Goal: Transaction & Acquisition: Purchase product/service

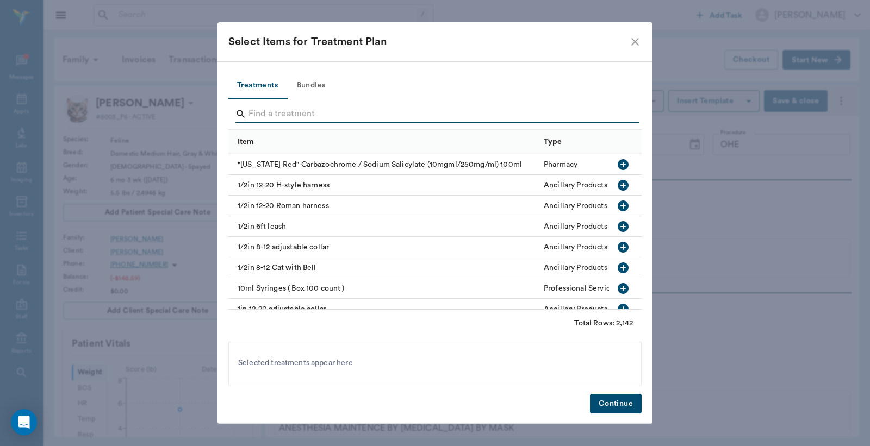
scroll to position [1179, 0]
click at [638, 45] on icon "close" at bounding box center [634, 41] width 13 height 13
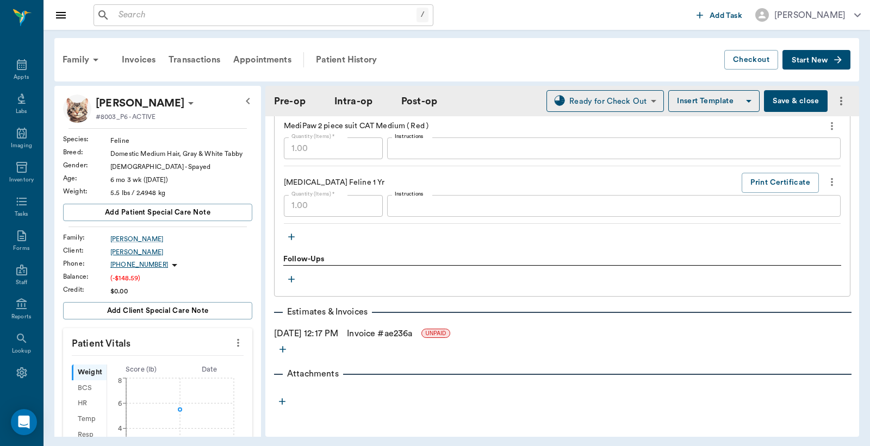
click at [126, 253] on div "[PERSON_NAME]" at bounding box center [181, 252] width 142 height 10
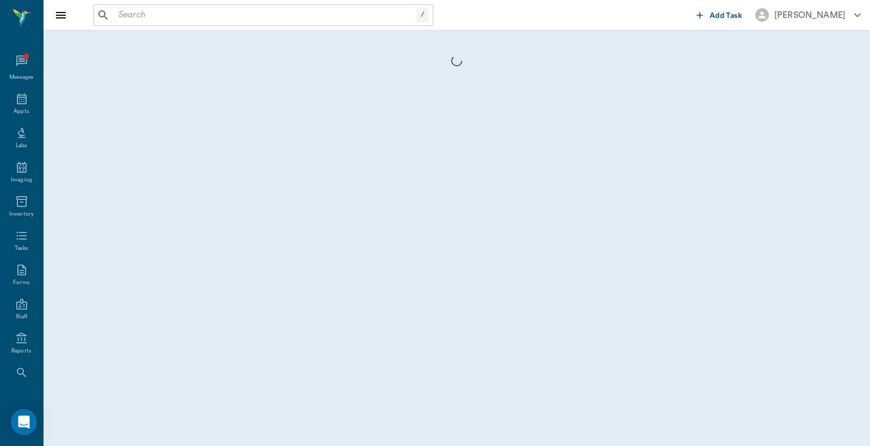
scroll to position [34, 0]
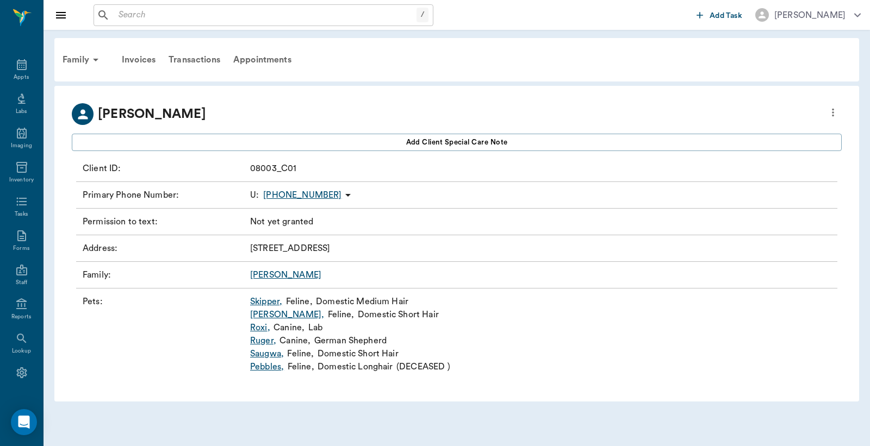
click at [341, 196] on icon at bounding box center [347, 195] width 13 height 13
click at [389, 192] on div at bounding box center [435, 223] width 870 height 446
click at [831, 111] on icon "more" at bounding box center [833, 112] width 12 height 13
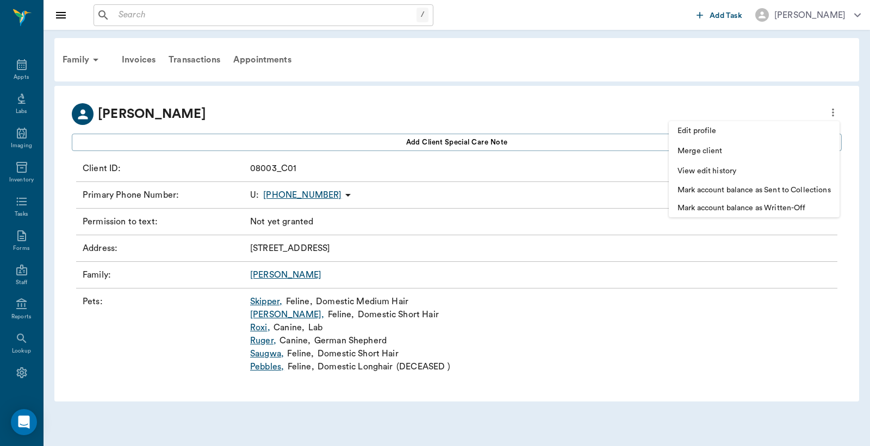
click at [780, 137] on li "Edit profile" at bounding box center [753, 131] width 171 height 20
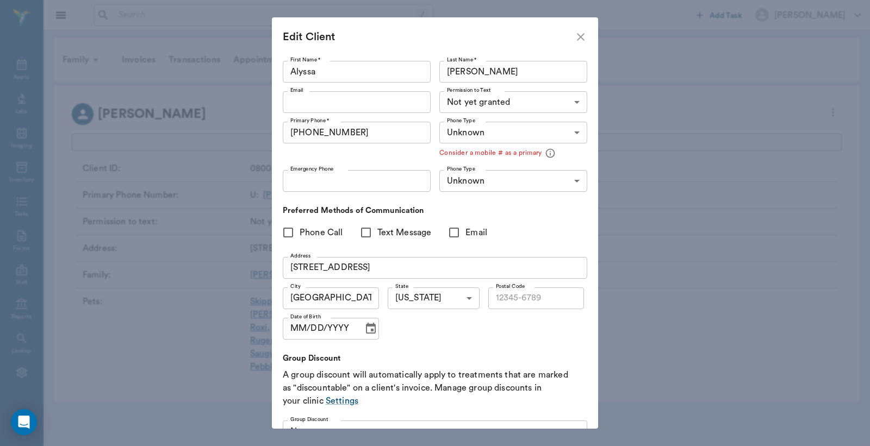
type input "75551"
click at [371, 136] on input "[PHONE_NUMBER]" at bounding box center [357, 133] width 148 height 22
type input "[PHONE_NUMBER]"
click at [367, 153] on div "Primary Phone * [PHONE_NUMBER] Primary Phone *" at bounding box center [359, 141] width 152 height 48
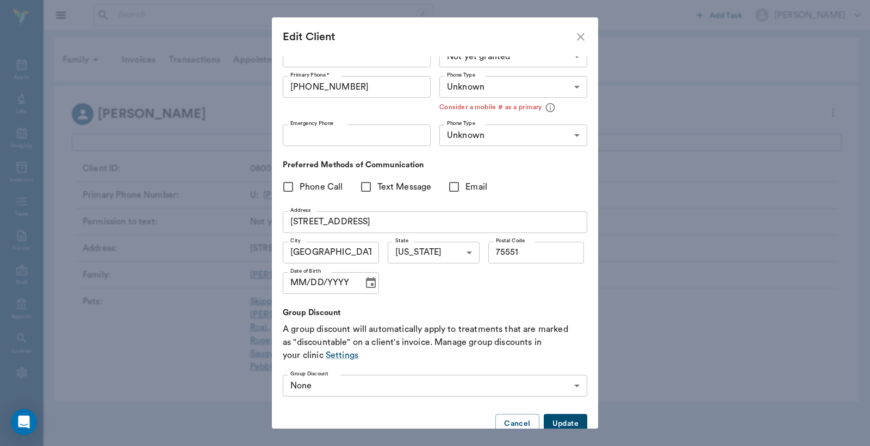
scroll to position [70, 0]
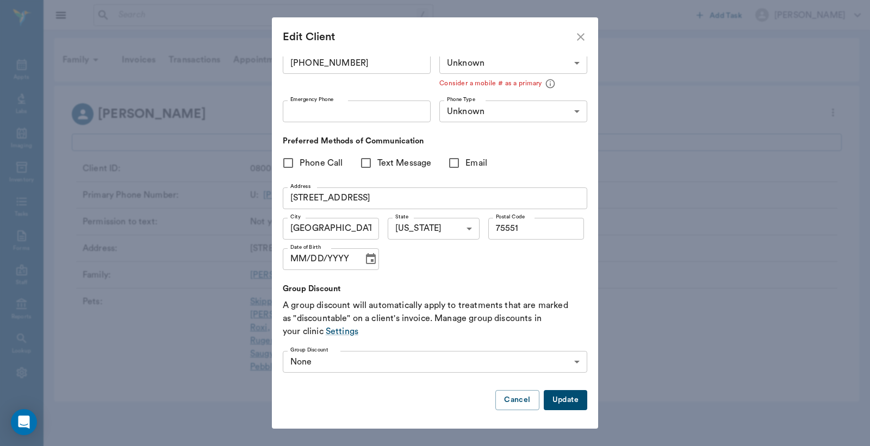
click at [554, 392] on button "Update" at bounding box center [564, 400] width 43 height 20
type input "MOBILE"
type input "LANDLINE"
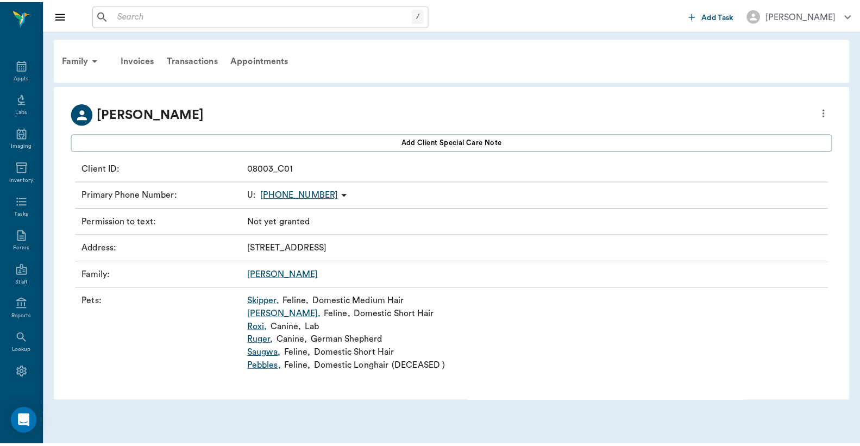
scroll to position [0, 0]
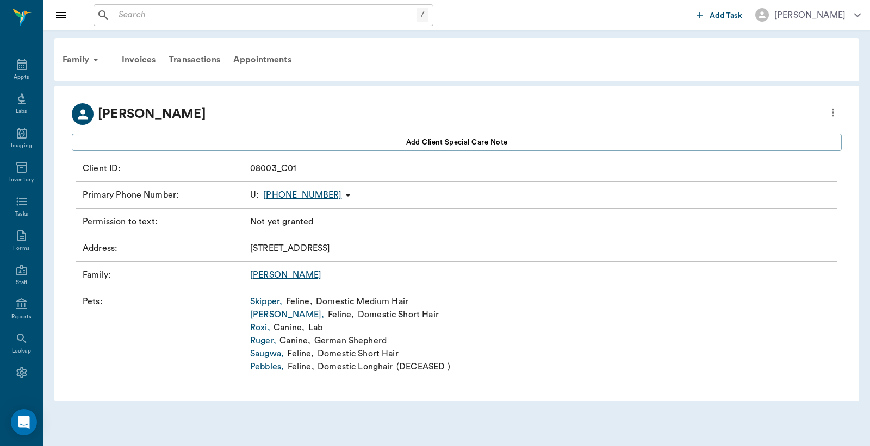
type input "UNKNOWN"
type input "75551"
click at [76, 59] on div "Family" at bounding box center [82, 60] width 53 height 26
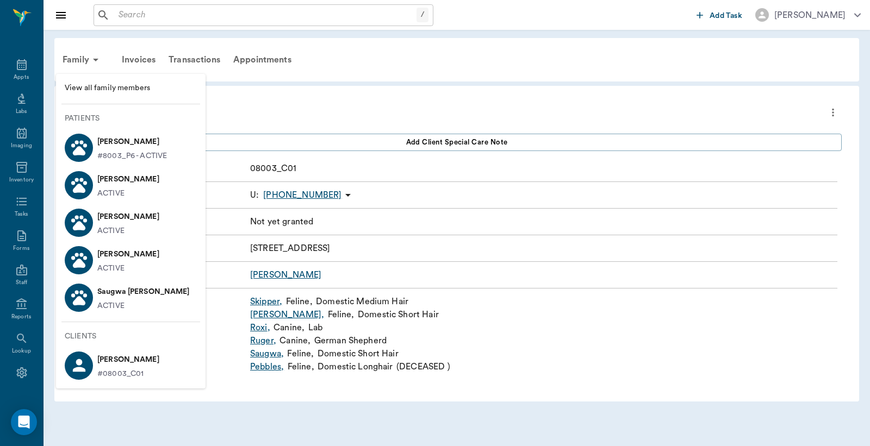
click at [120, 141] on p "[PERSON_NAME]" at bounding box center [132, 141] width 70 height 17
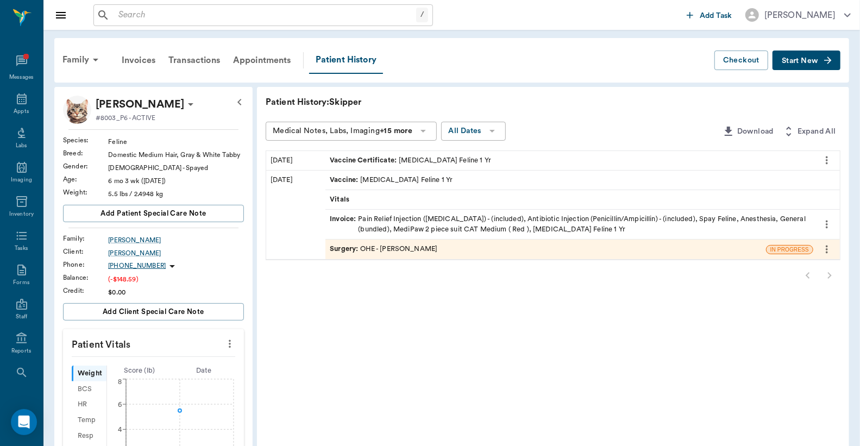
scroll to position [34, 0]
click at [453, 230] on div "Invoice : Pain Relief Injection ([MEDICAL_DATA]) - (included), Antibiotic Injec…" at bounding box center [569, 224] width 479 height 21
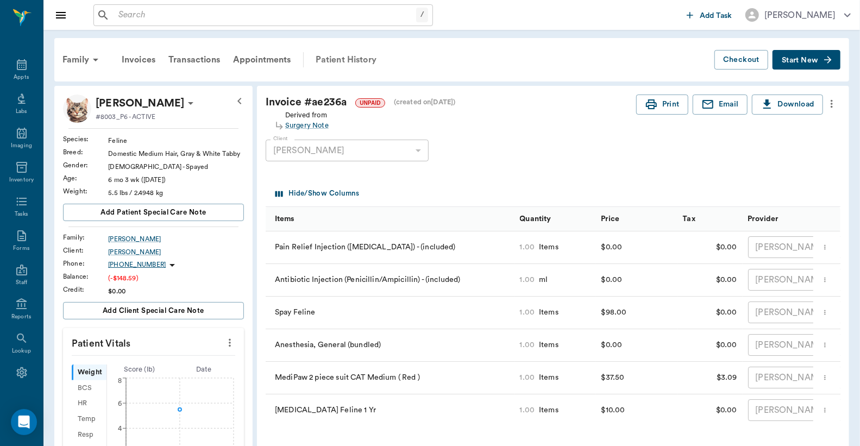
click at [358, 52] on div "Patient History" at bounding box center [346, 60] width 74 height 26
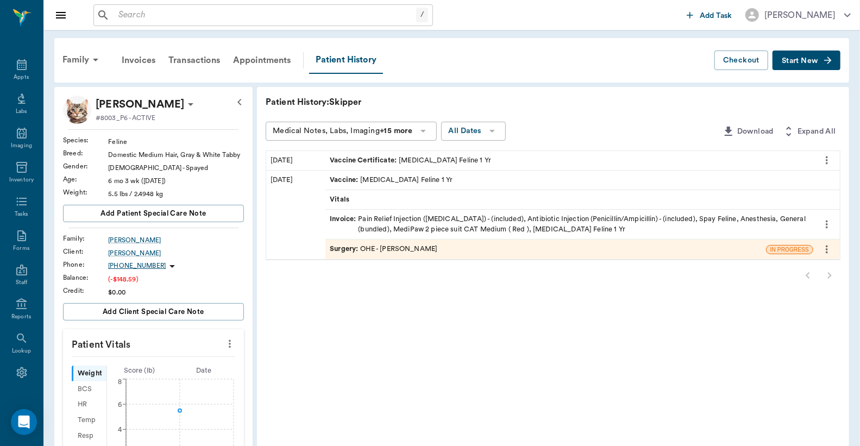
click at [376, 244] on div "Surgery : OHE - [PERSON_NAME]" at bounding box center [384, 249] width 108 height 10
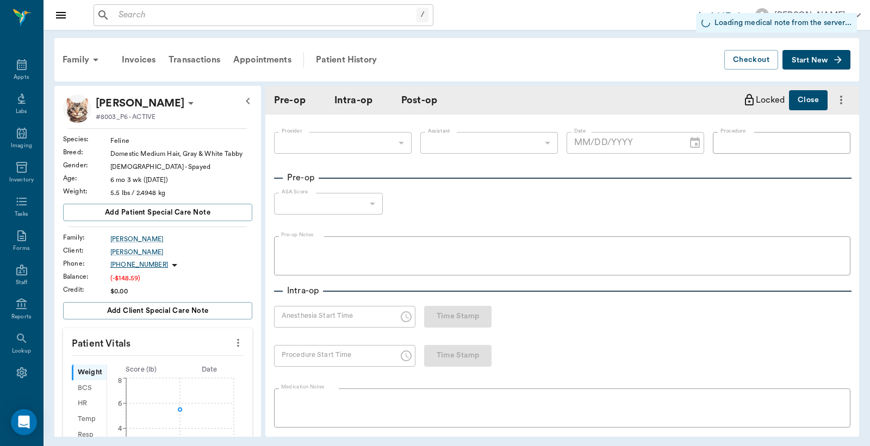
type input "63ec2f075fda476ae8351a4d"
type input "63ec2e7e52e12b0ba117b124"
type input "OHE"
type input "1"
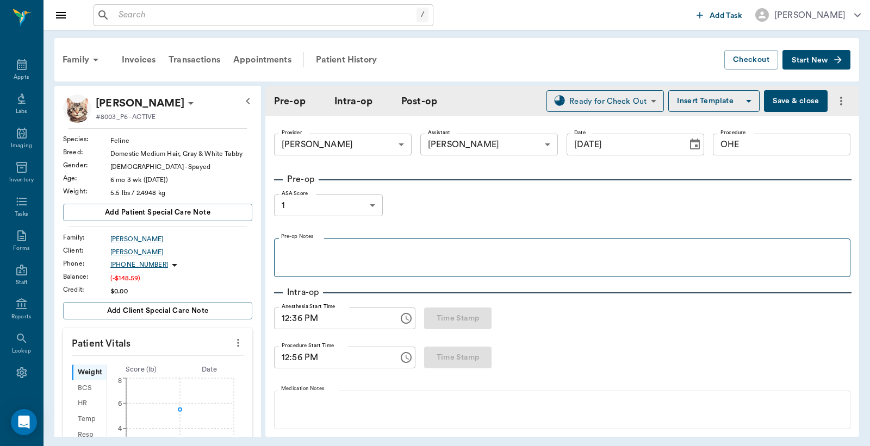
type input "[DATE]"
type input "12:36 PM"
type input "12:56 PM"
type input "01:13 PM"
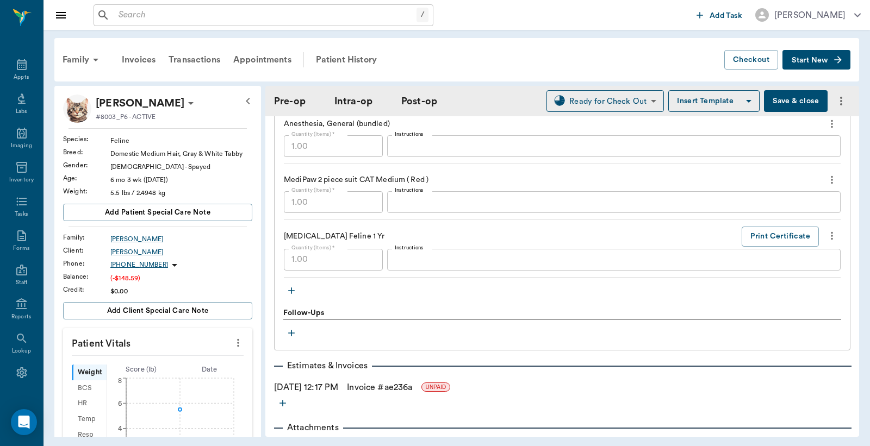
scroll to position [1099, 0]
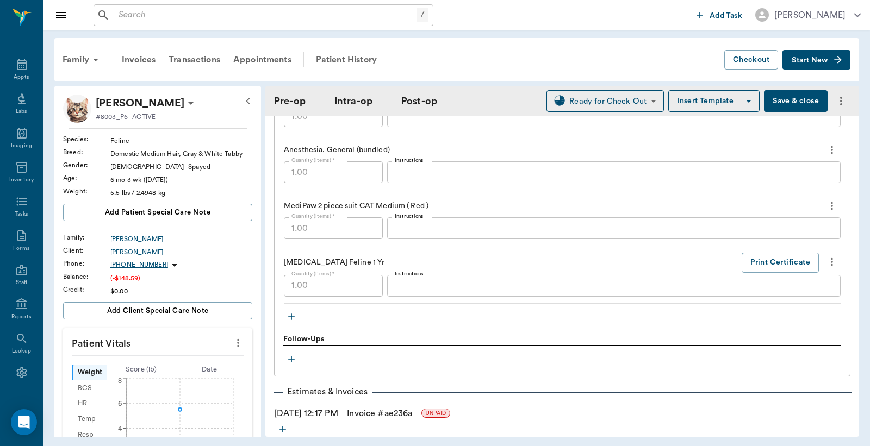
click at [286, 316] on icon "button" at bounding box center [291, 316] width 11 height 11
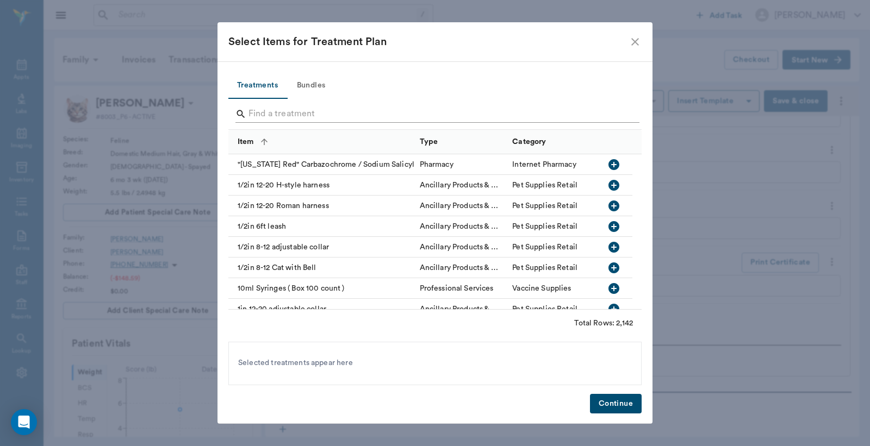
click at [366, 116] on input "Search" at bounding box center [435, 113] width 374 height 17
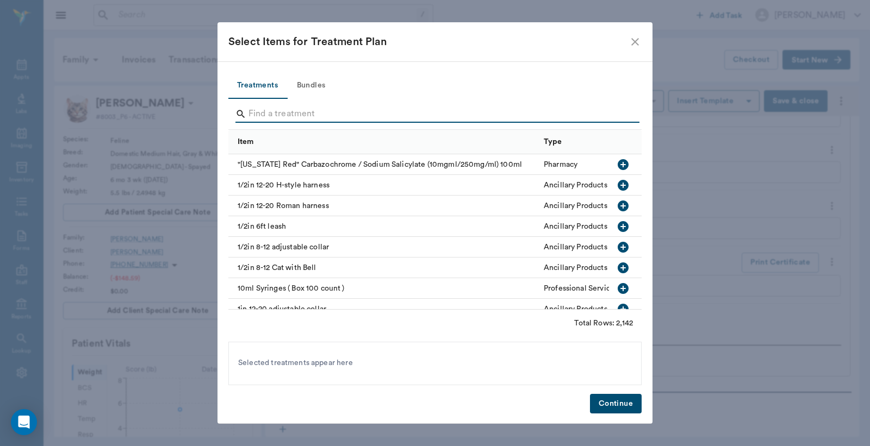
click at [629, 40] on icon "close" at bounding box center [634, 41] width 13 height 13
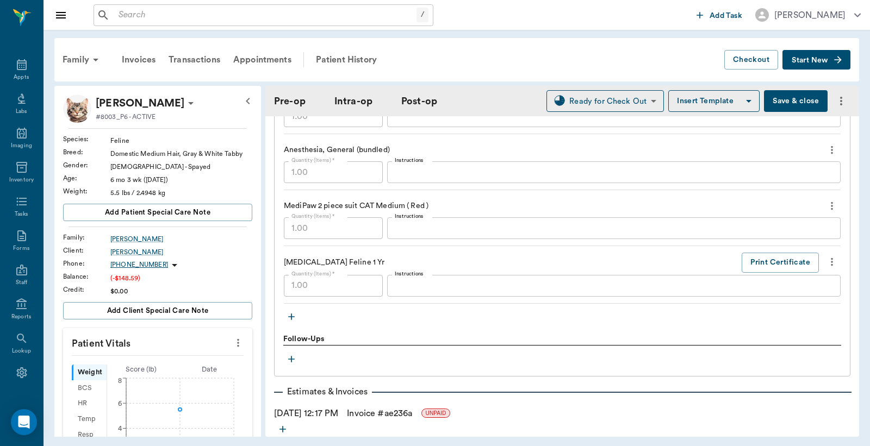
click at [287, 318] on icon "button" at bounding box center [291, 316] width 11 height 11
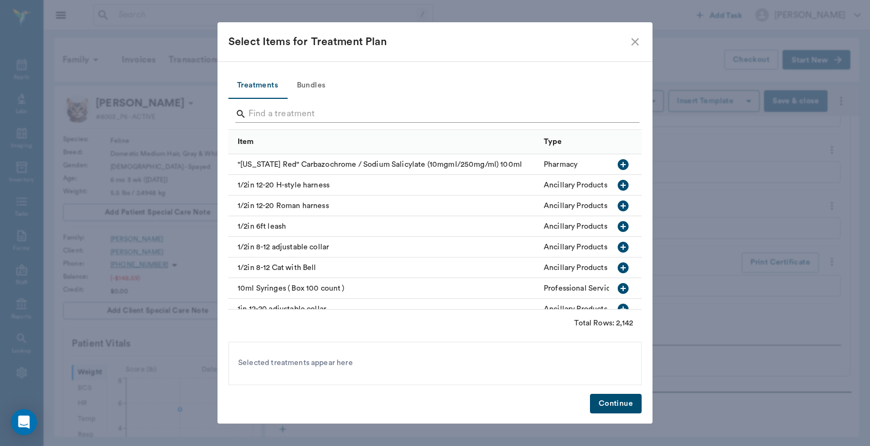
click at [284, 110] on input "Search" at bounding box center [435, 113] width 374 height 17
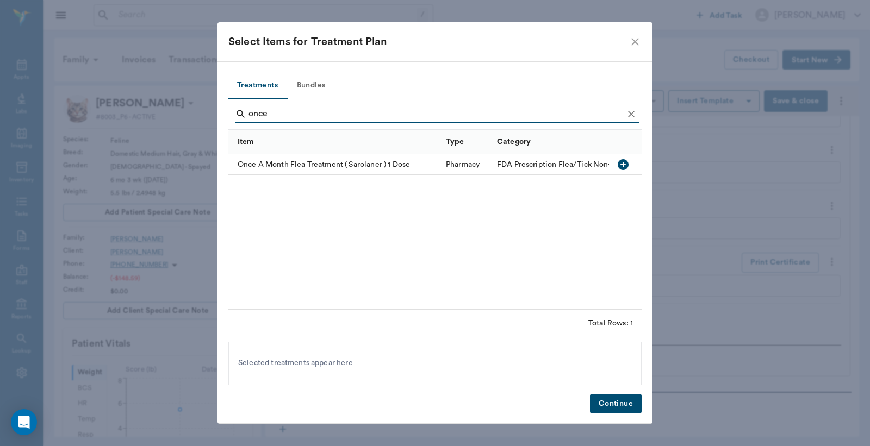
type input "once"
click at [621, 162] on icon "button" at bounding box center [622, 164] width 11 height 11
click at [633, 401] on button "Continue" at bounding box center [616, 404] width 52 height 20
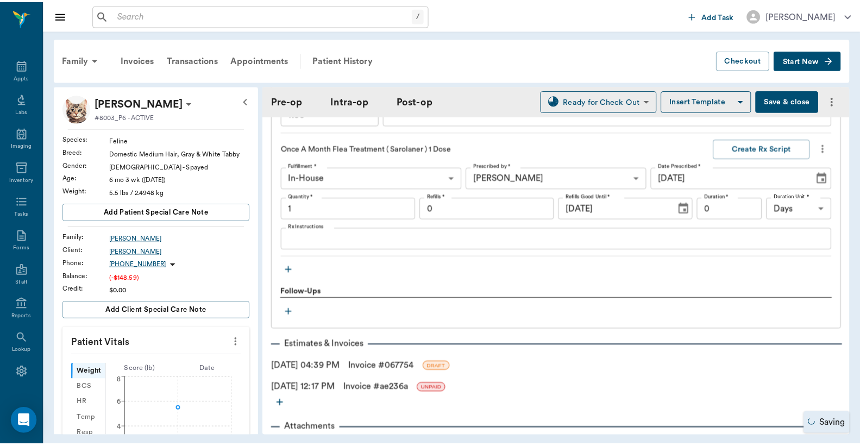
scroll to position [1273, 0]
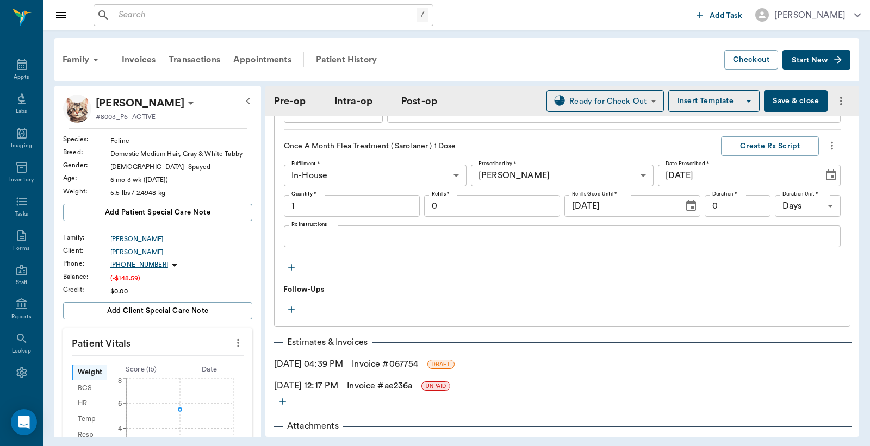
click at [387, 365] on link "Invoice # 067754" at bounding box center [385, 364] width 66 height 13
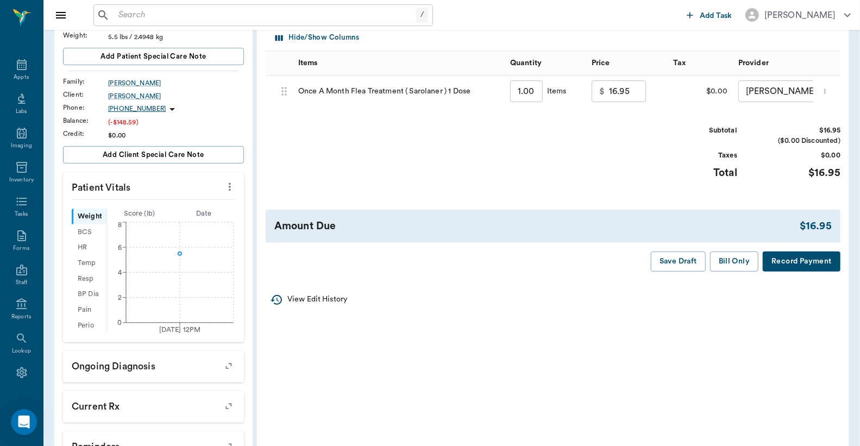
scroll to position [161, 0]
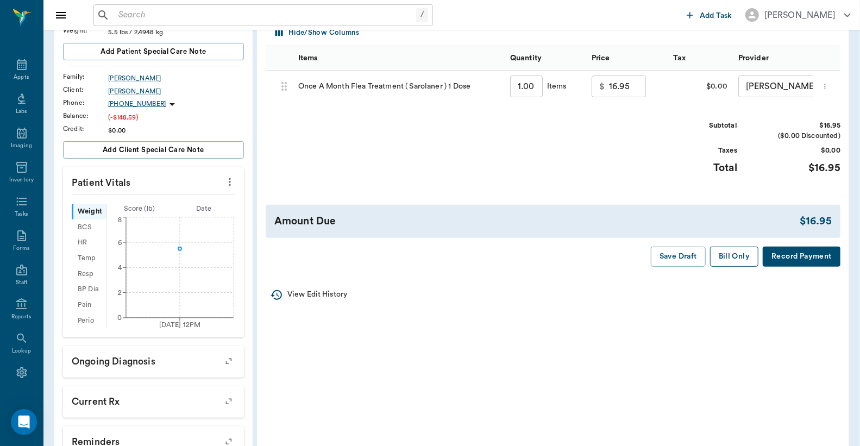
click at [740, 267] on button "Bill Only" at bounding box center [734, 257] width 49 height 20
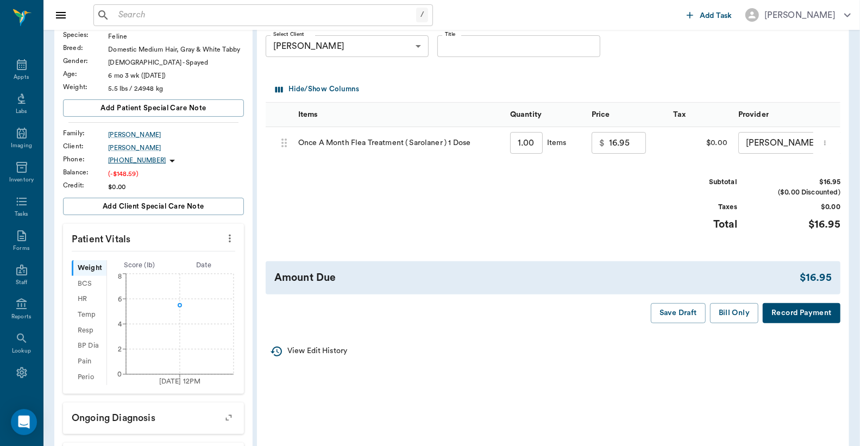
scroll to position [0, 0]
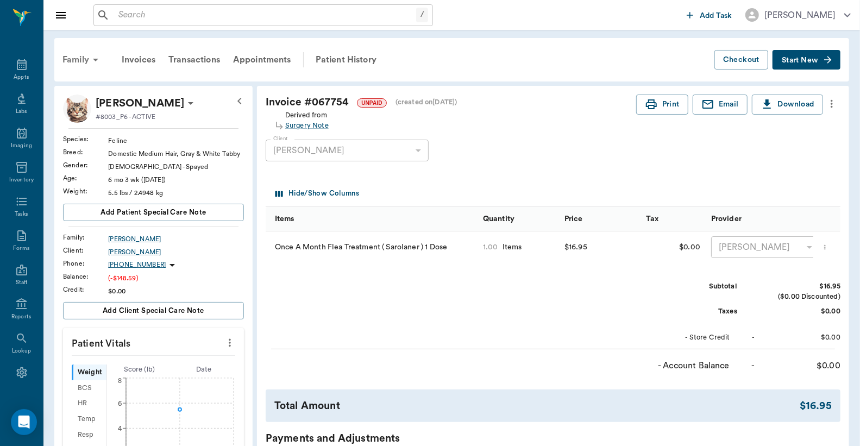
click at [85, 55] on div "Family" at bounding box center [82, 60] width 53 height 26
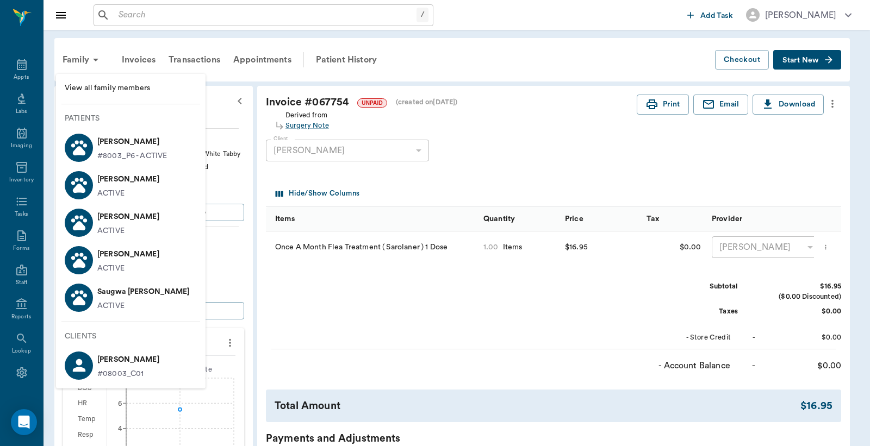
click at [139, 226] on li "[PERSON_NAME] ACTIVE" at bounding box center [130, 222] width 149 height 37
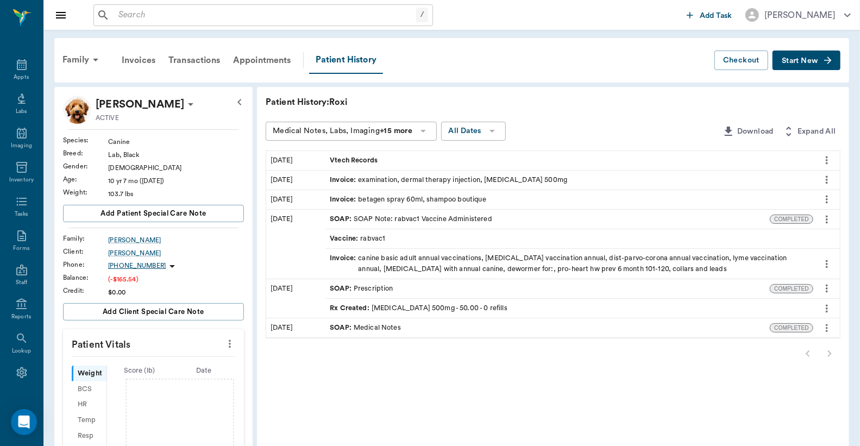
click at [802, 55] on button "Start New" at bounding box center [807, 61] width 68 height 20
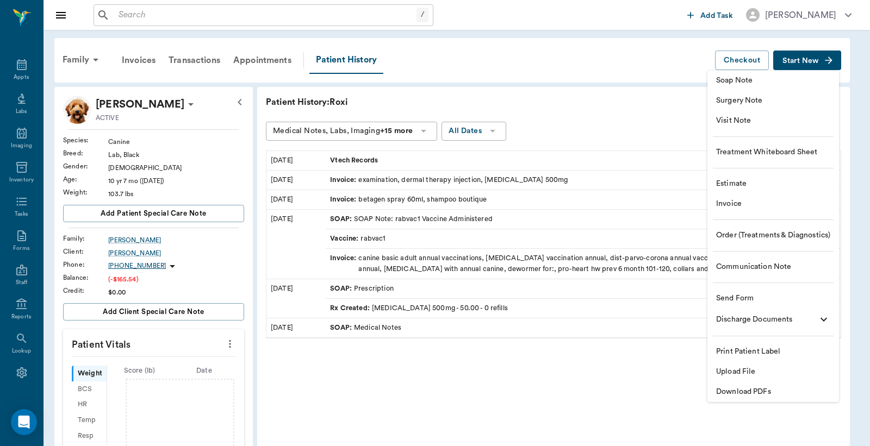
click at [789, 203] on span "Invoice" at bounding box center [773, 203] width 114 height 11
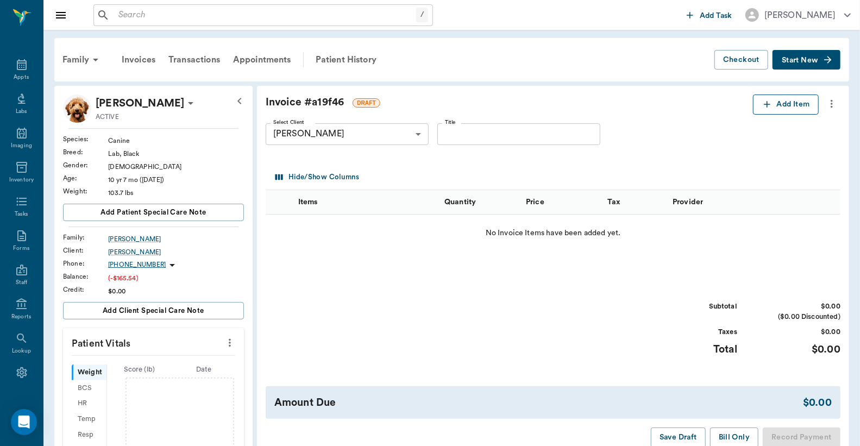
click at [793, 105] on button "Add Item" at bounding box center [786, 105] width 66 height 20
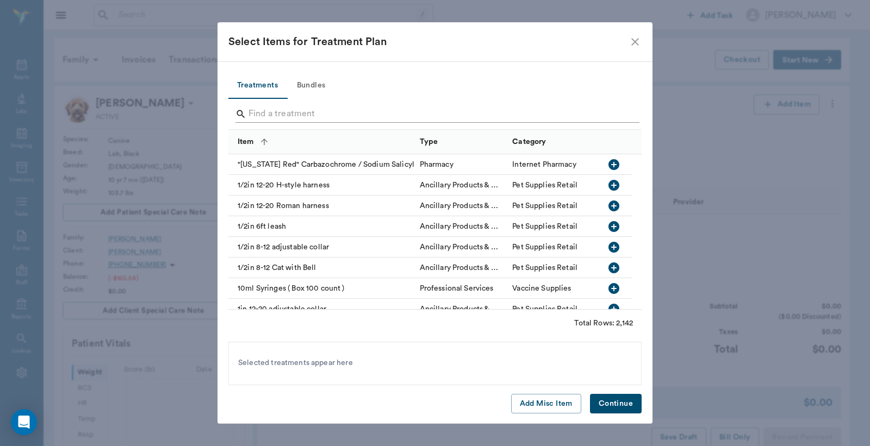
click at [520, 117] on input "Search" at bounding box center [435, 113] width 374 height 17
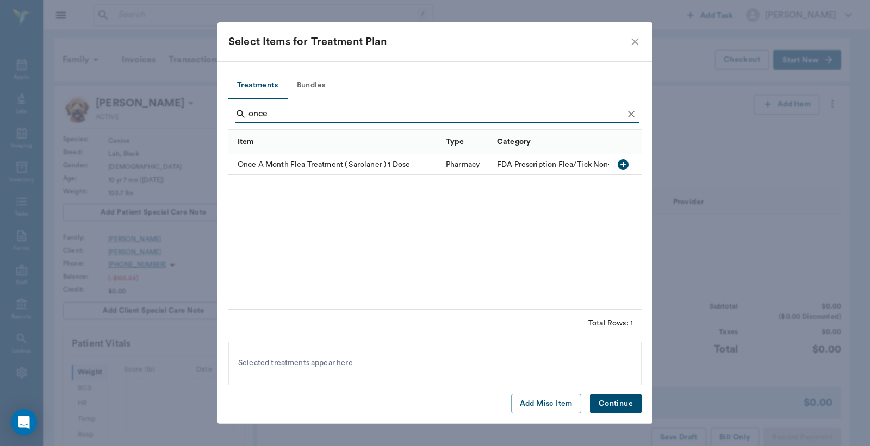
type input "once"
click at [626, 164] on icon "button" at bounding box center [622, 164] width 11 height 11
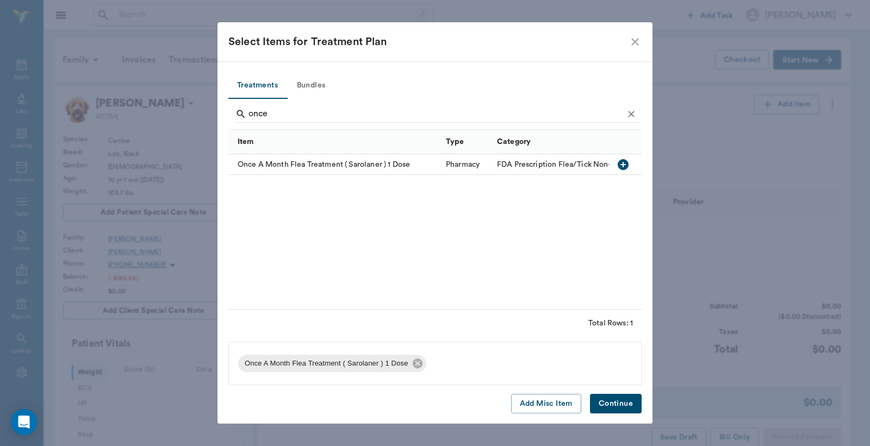
click at [628, 403] on button "Continue" at bounding box center [616, 404] width 52 height 20
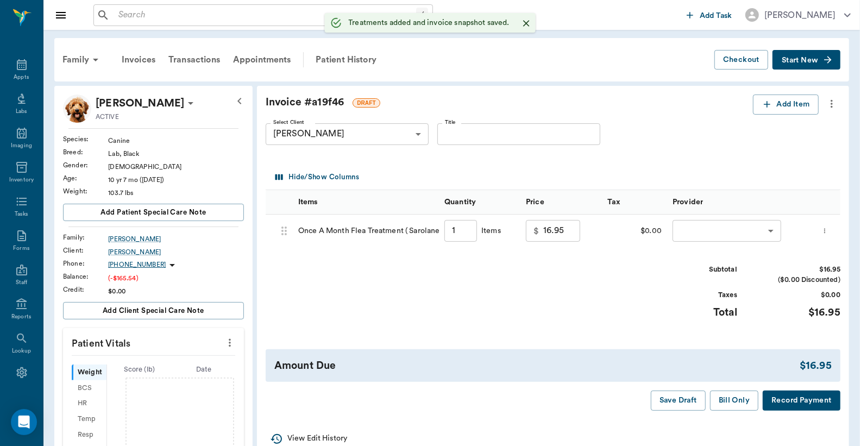
type input "1.00"
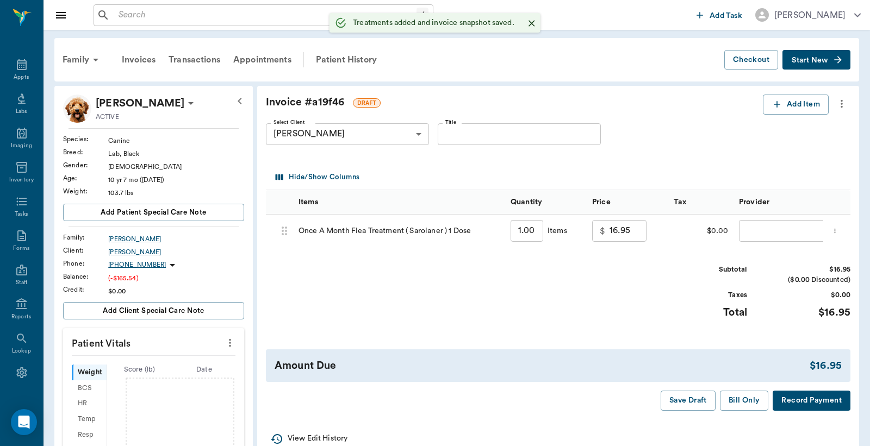
click at [763, 226] on body "/ ​ Add Task [PERSON_NAME] Nectar Messages Appts Labs Imaging Inventory Tasks F…" at bounding box center [435, 398] width 870 height 797
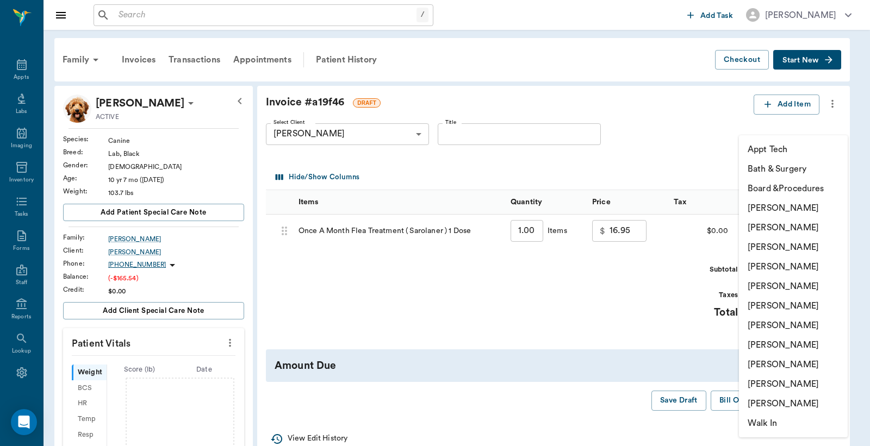
click at [762, 323] on li "[PERSON_NAME]" at bounding box center [793, 326] width 109 height 20
type input "none-682b670d8bdc6f7f8feef3db"
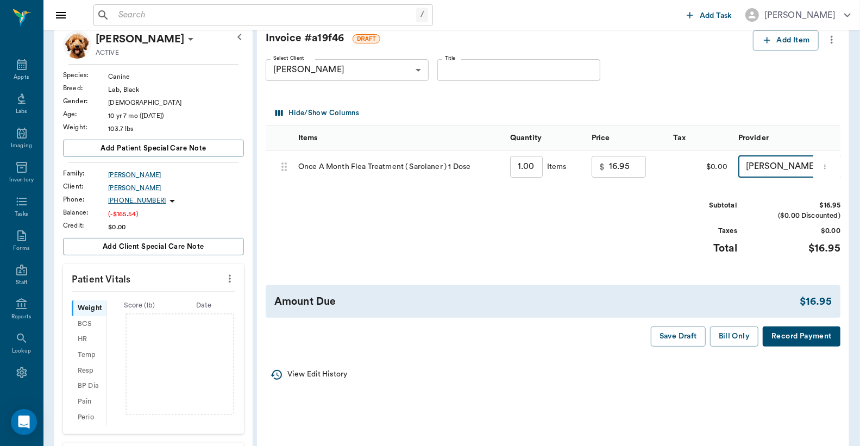
scroll to position [161, 0]
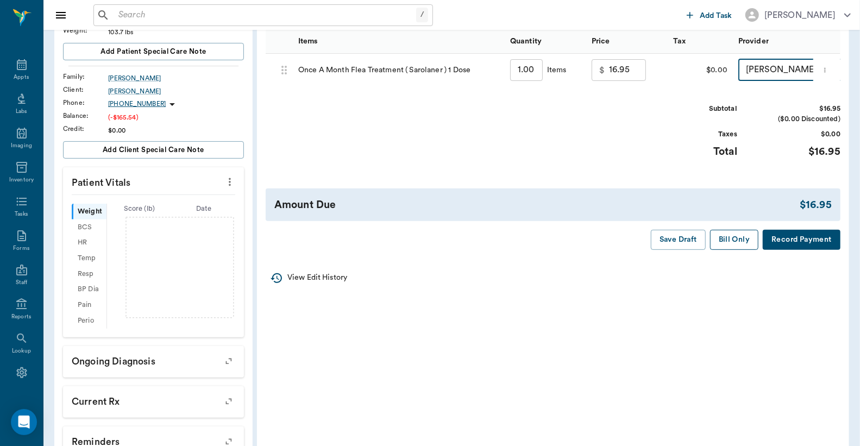
click at [747, 247] on button "Bill Only" at bounding box center [734, 240] width 49 height 20
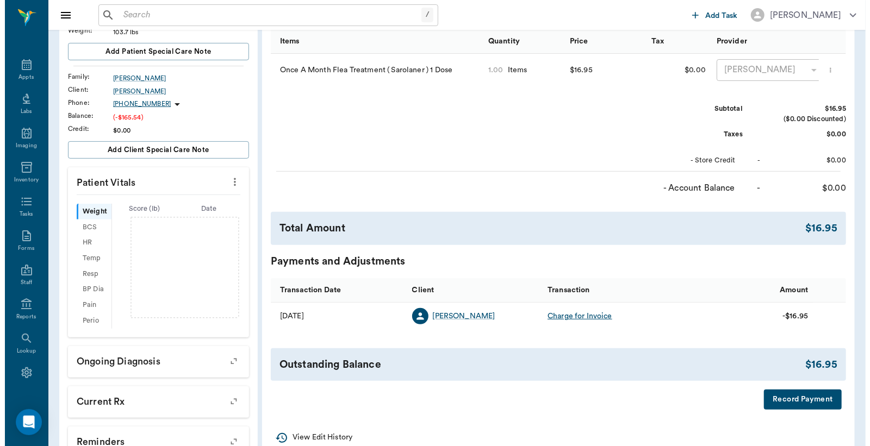
scroll to position [0, 0]
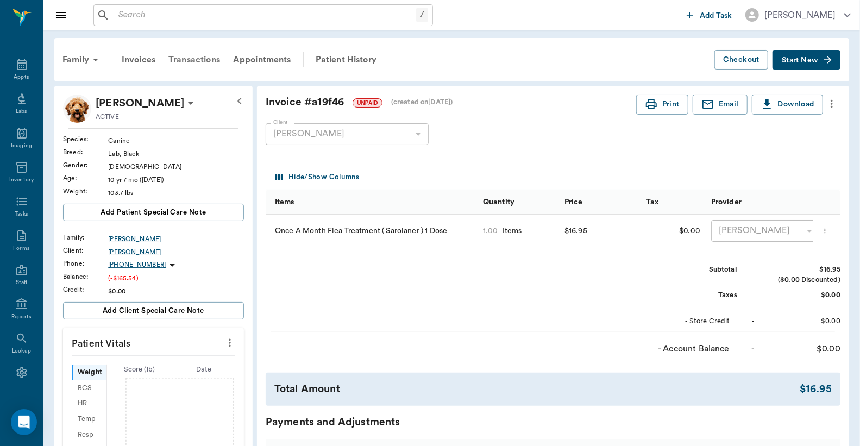
click at [212, 54] on div "Transactions" at bounding box center [194, 60] width 65 height 26
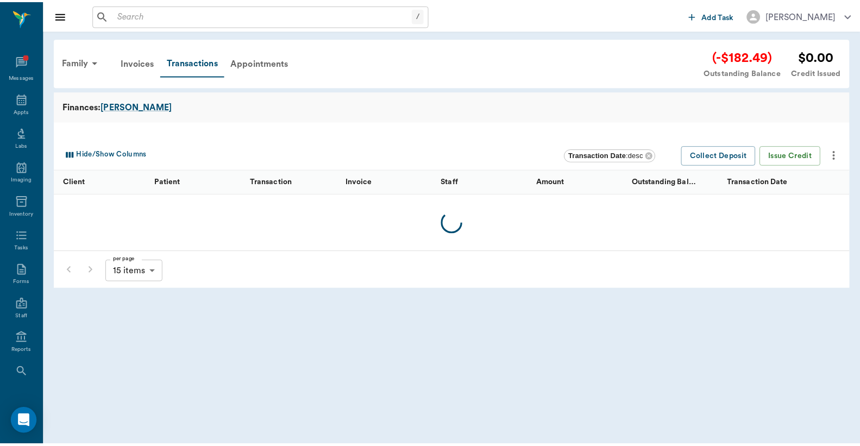
scroll to position [34, 0]
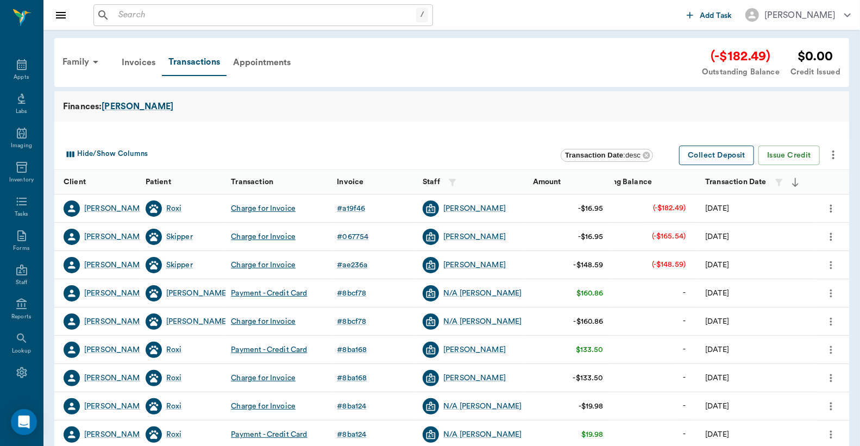
click at [703, 156] on button "Collect Deposit" at bounding box center [716, 156] width 75 height 20
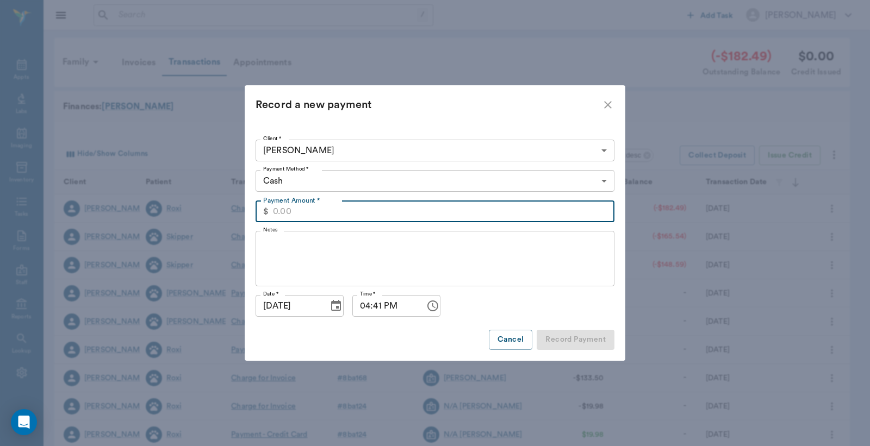
click at [335, 210] on input "Payment Amount *" at bounding box center [443, 212] width 341 height 22
type input "182.49"
click at [349, 176] on body "/ ​ Add Task [PERSON_NAME] Nectar Messages Appts Labs Imaging Inventory Tasks F…" at bounding box center [435, 334] width 870 height 668
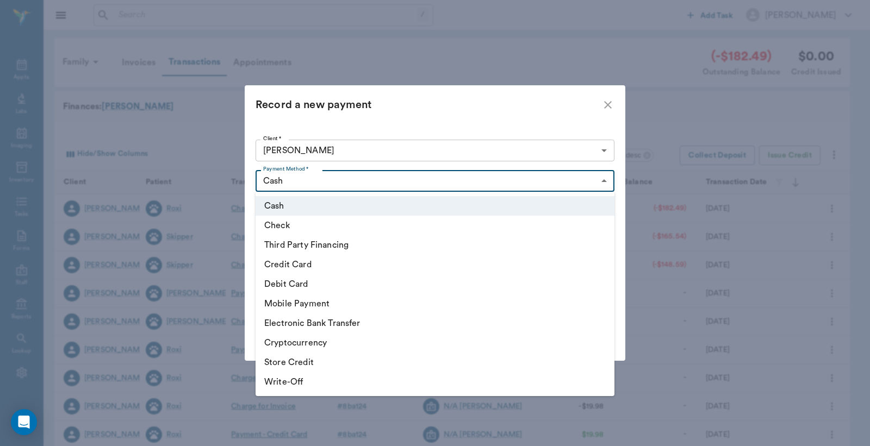
click at [330, 278] on li "Debit Card" at bounding box center [434, 284] width 359 height 20
type input "DEBIT_CARD"
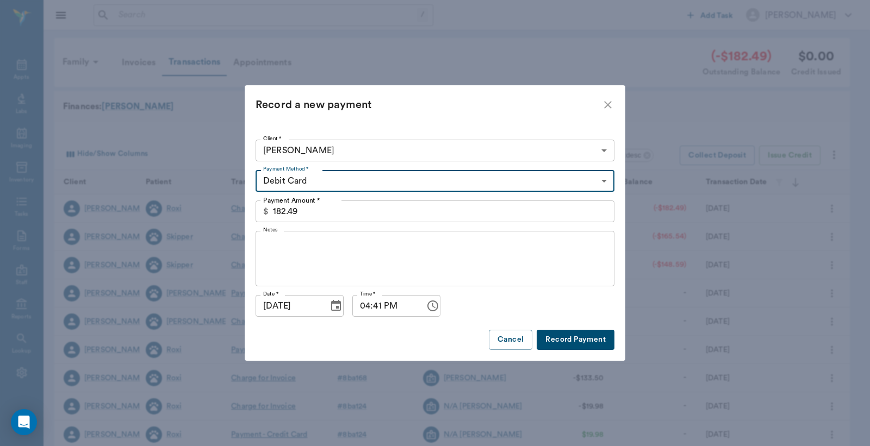
click at [585, 340] on button "Record Payment" at bounding box center [575, 340] width 78 height 20
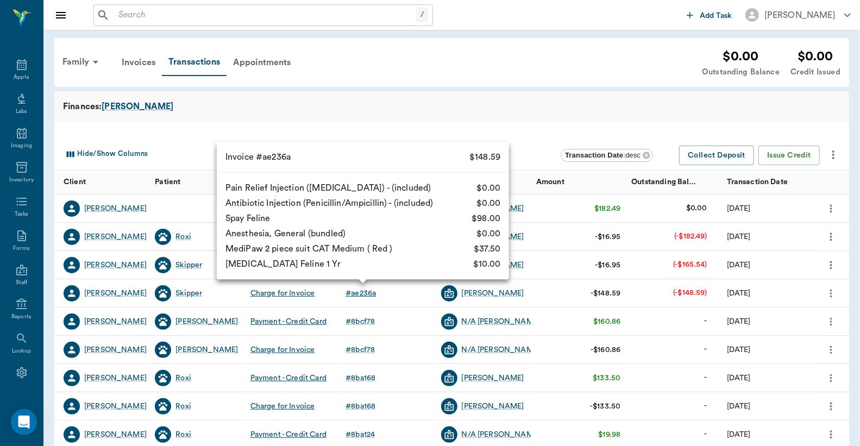
click at [370, 291] on div "# ae236a" at bounding box center [361, 293] width 30 height 11
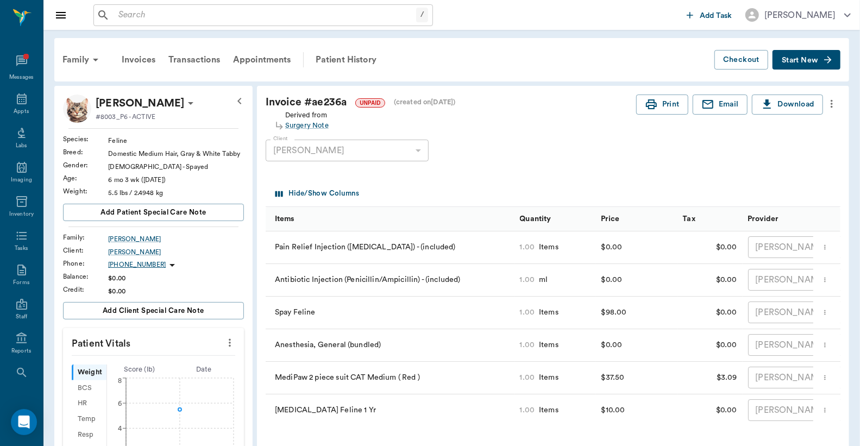
scroll to position [34, 0]
click at [668, 104] on button "Print" at bounding box center [662, 105] width 52 height 20
click at [210, 60] on div "Transactions" at bounding box center [194, 60] width 65 height 26
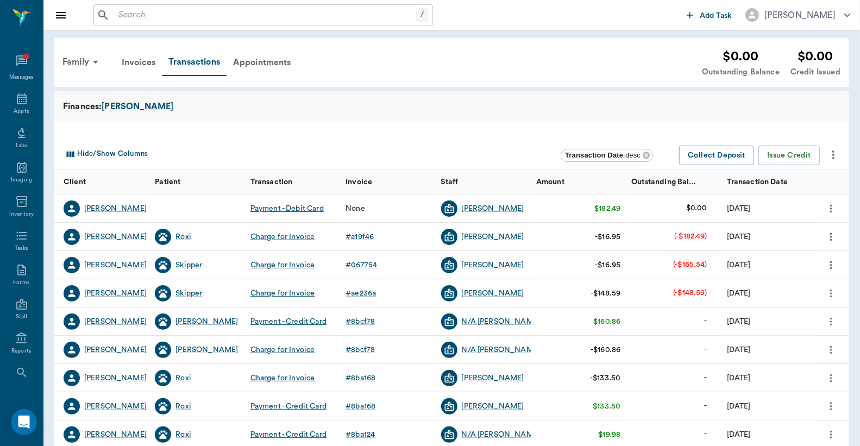
scroll to position [34, 0]
click at [832, 208] on icon "more" at bounding box center [831, 208] width 2 height 8
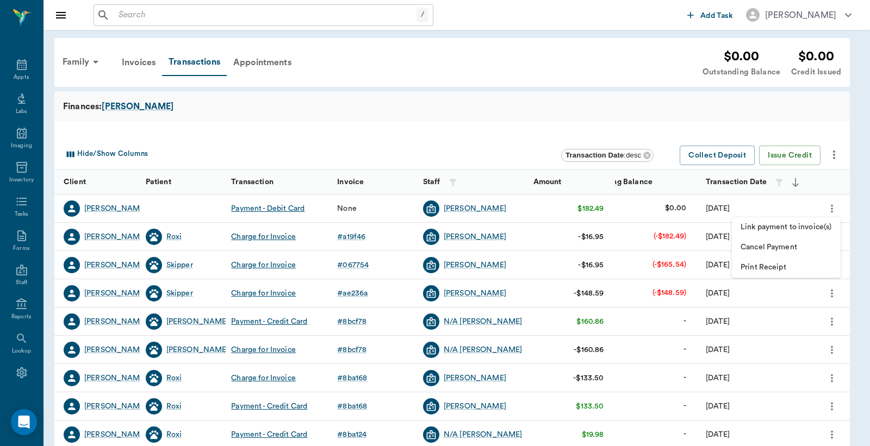
click at [798, 228] on span "Link payment to invoice(s)" at bounding box center [785, 227] width 91 height 11
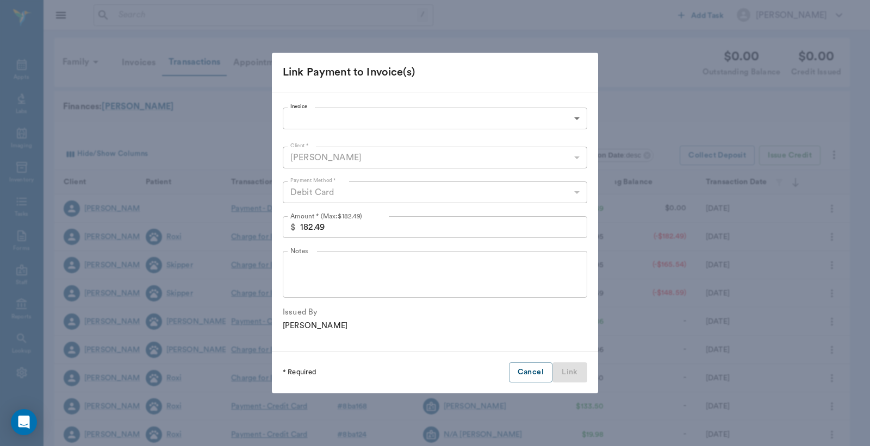
click at [300, 125] on body "/ ​ Add Task [PERSON_NAME] Nectar Messages Appts Labs Imaging Inventory Tasks F…" at bounding box center [435, 334] width 870 height 668
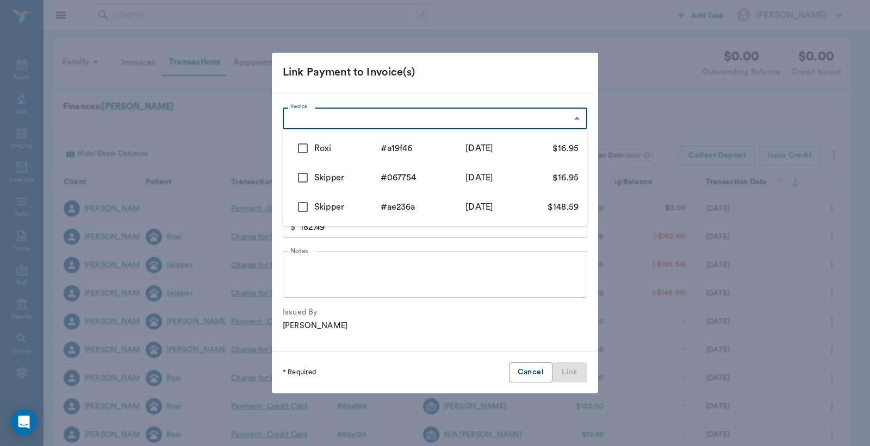
click at [306, 144] on input "checkbox" at bounding box center [302, 148] width 23 height 23
checkbox input "true"
type input "68e1944367f8845c2aa19f46"
type input "16.95"
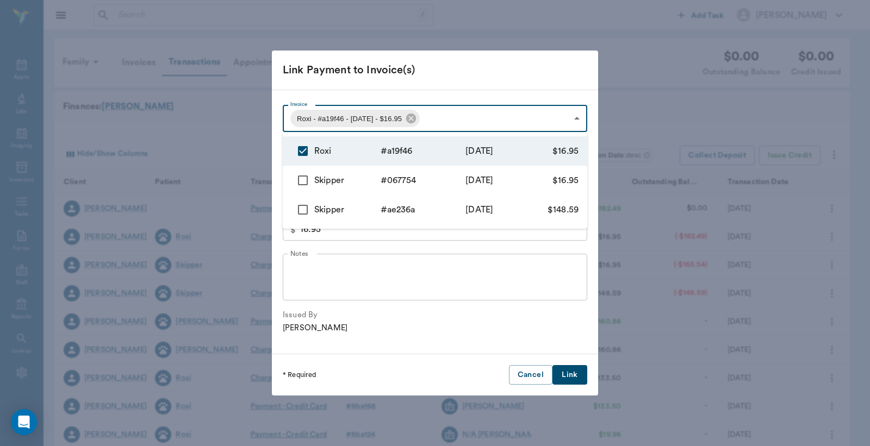
click at [307, 174] on input "checkbox" at bounding box center [302, 180] width 23 height 23
checkbox input "true"
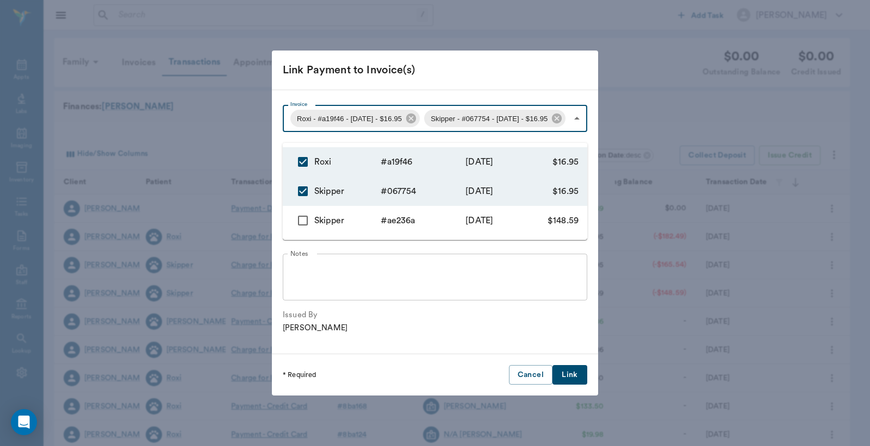
type input "68e1944367f8845c2aa19f46,68e1942844d8262125067754"
type input "33.90"
click at [307, 206] on li "Skipper # ae236a [DATE] $148.59" at bounding box center [435, 220] width 304 height 29
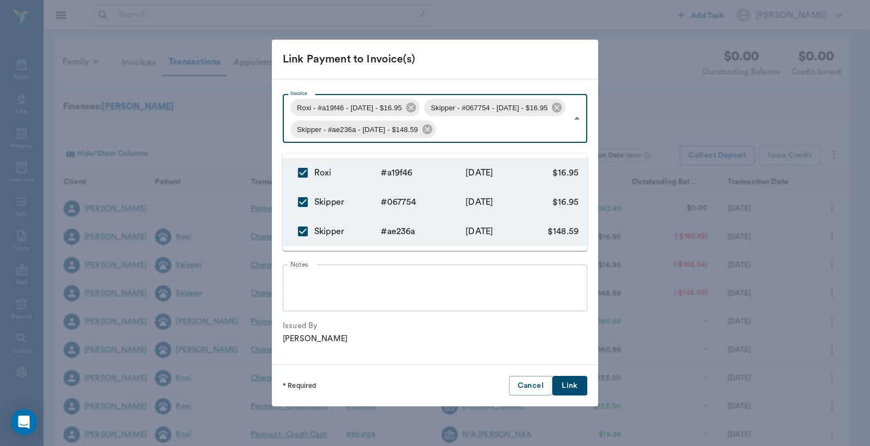
type input "68e1944367f8845c2aa19f46,68e1942844d8262125067754,68e00528c68946697dae236a"
type input "182.49"
checkbox input "true"
click at [548, 347] on div at bounding box center [435, 223] width 870 height 446
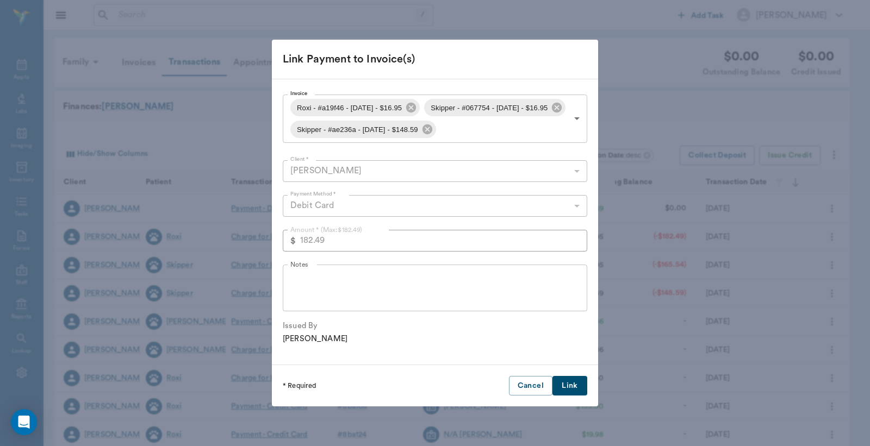
click at [560, 396] on button "Link" at bounding box center [569, 386] width 35 height 20
